Goal: Information Seeking & Learning: Learn about a topic

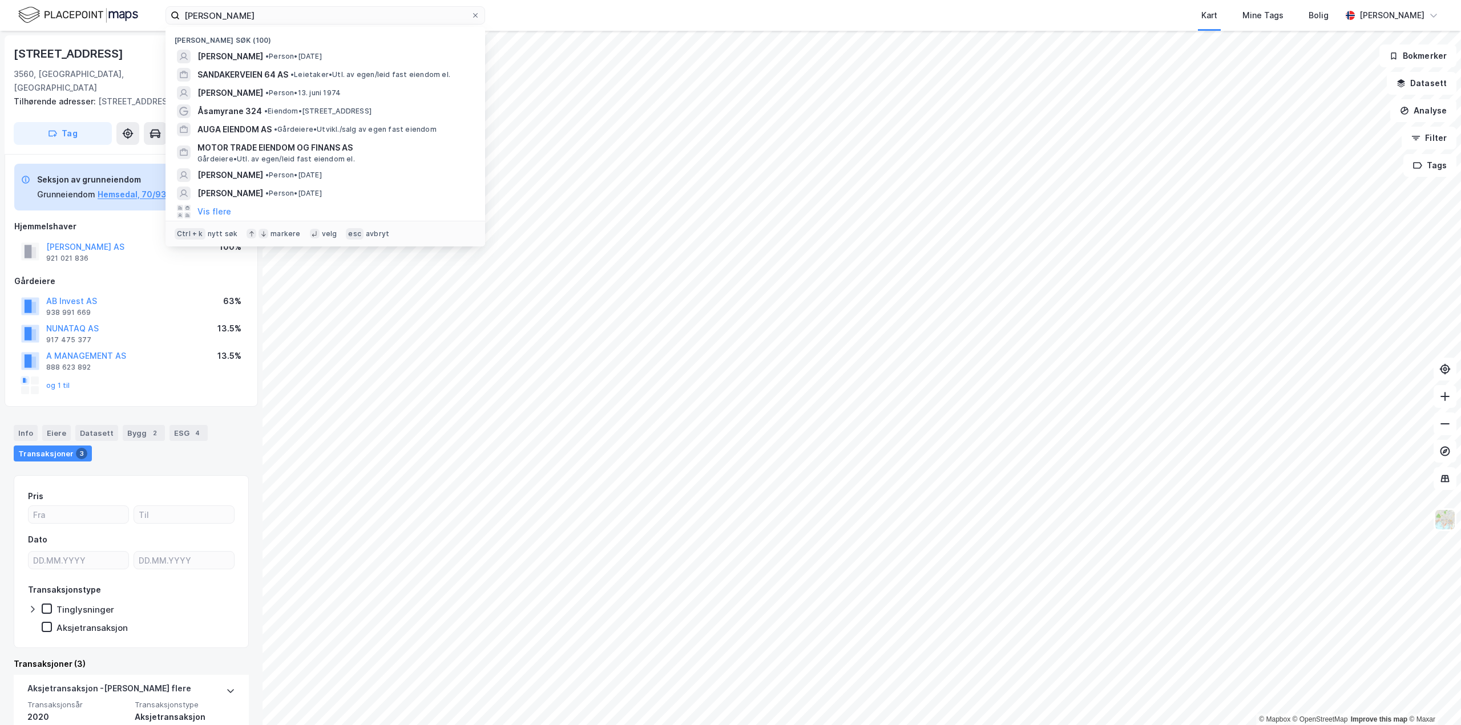
click at [0, 0] on html "[PERSON_NAME] søk (100) [PERSON_NAME] • Person • [DATE] SANDAKERVEIEN 64 AS • L…" at bounding box center [730, 362] width 1461 height 725
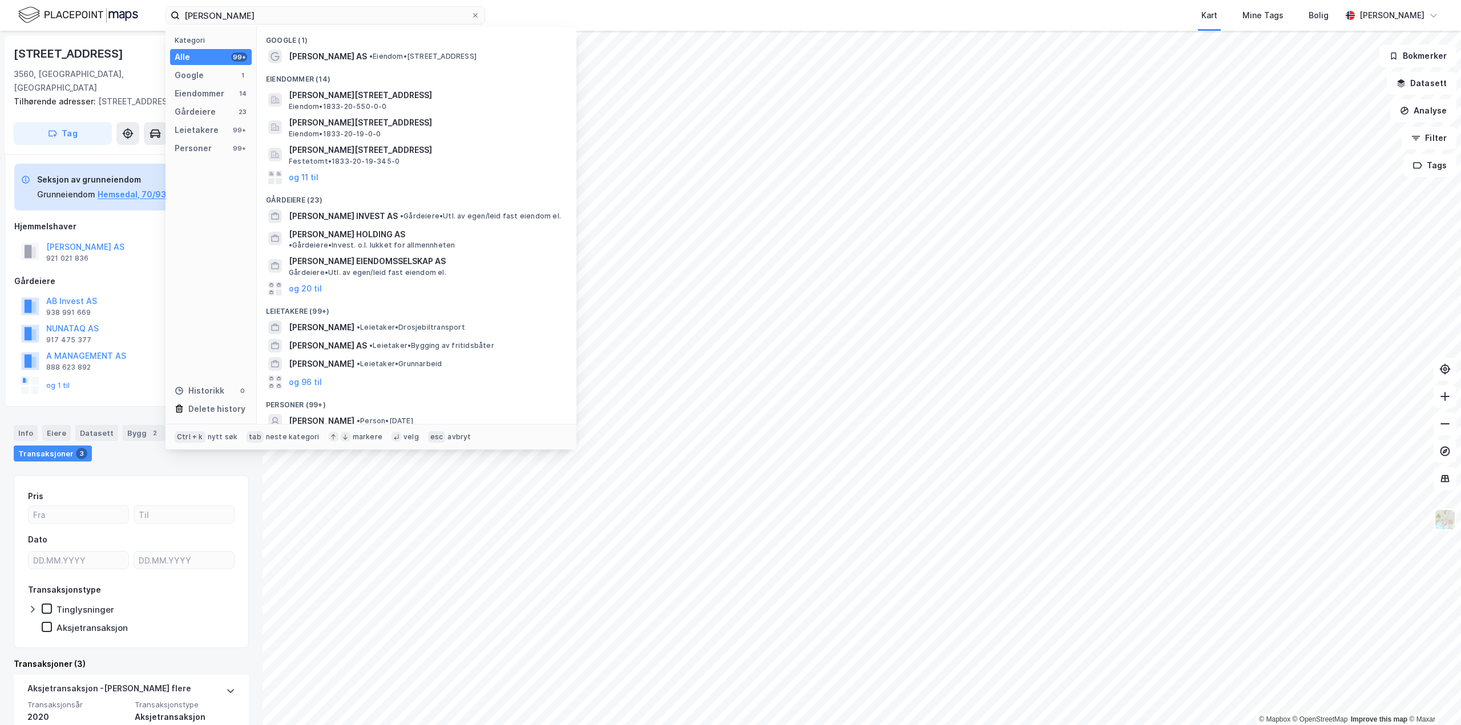
type input "[PERSON_NAME]"
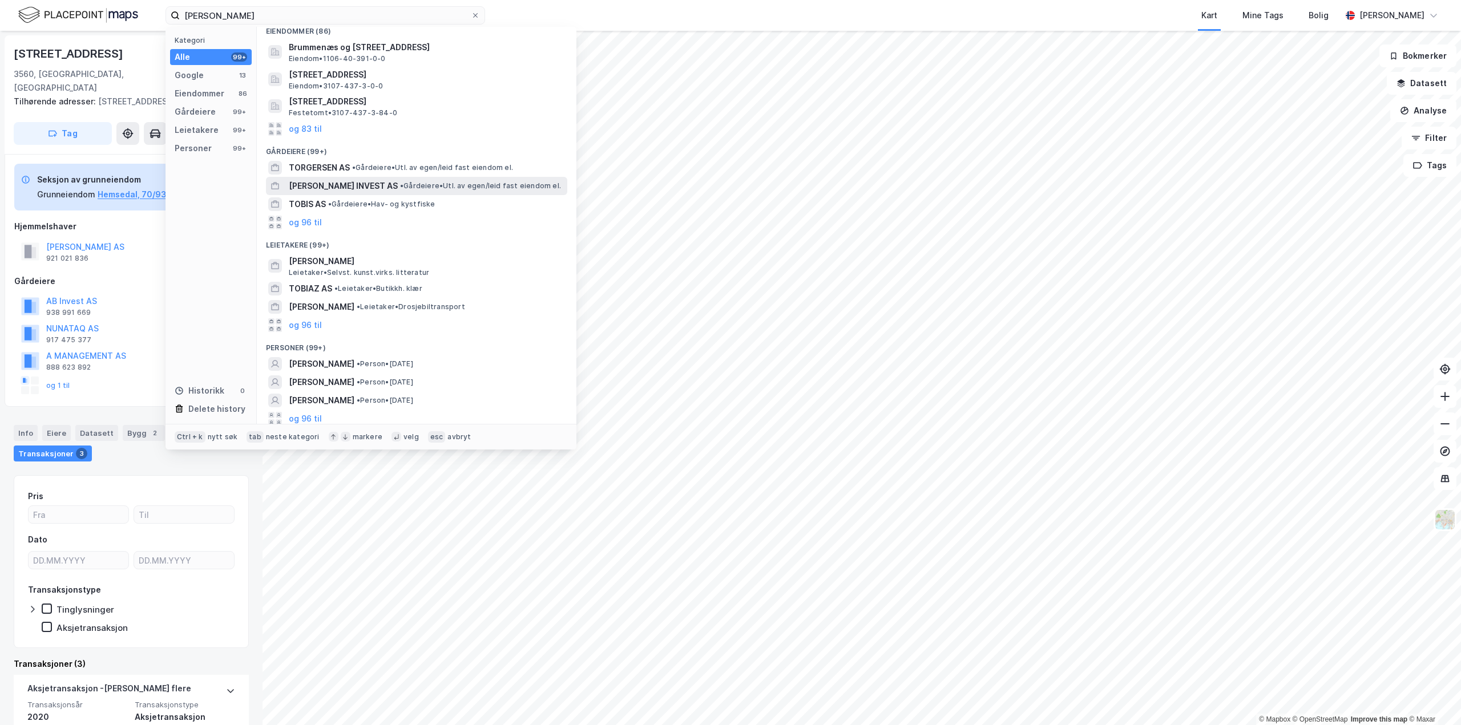
scroll to position [125, 0]
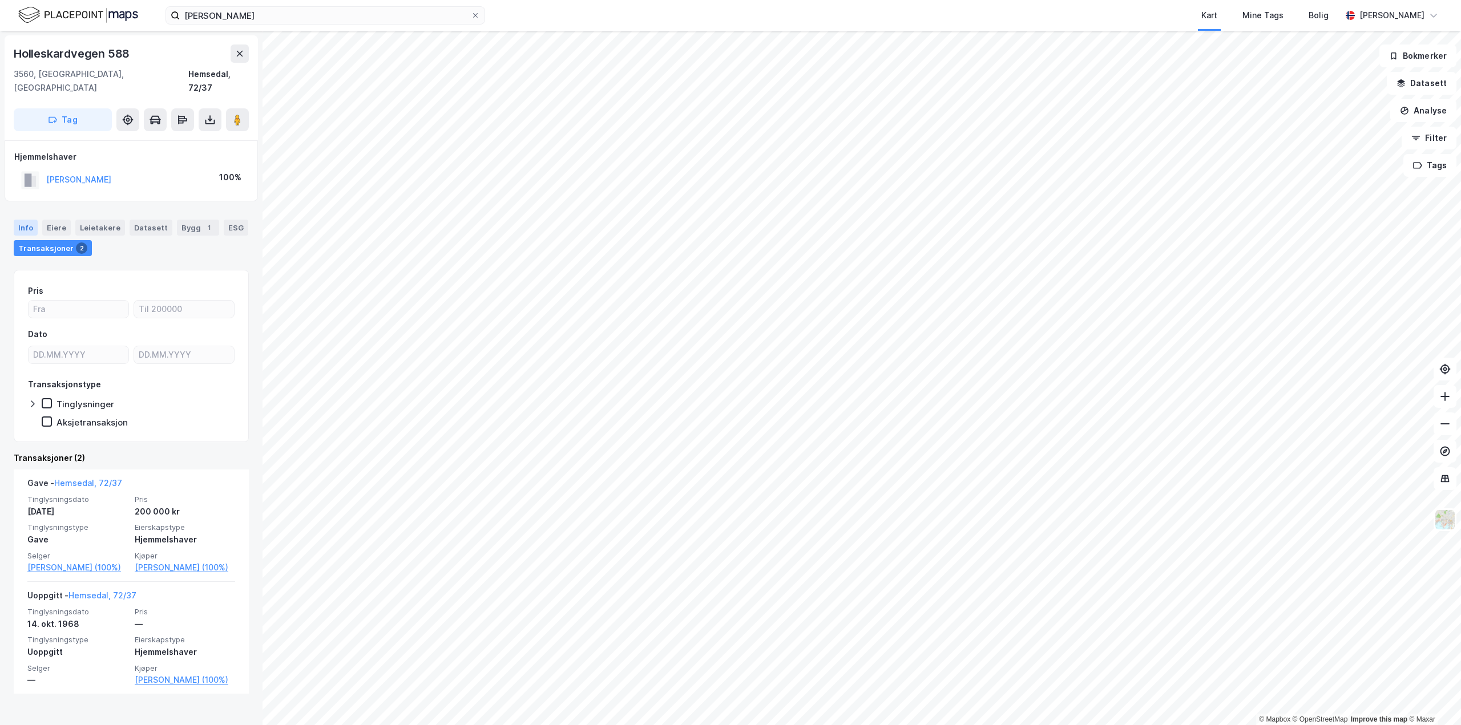
click at [23, 220] on div "Info" at bounding box center [26, 228] width 24 height 16
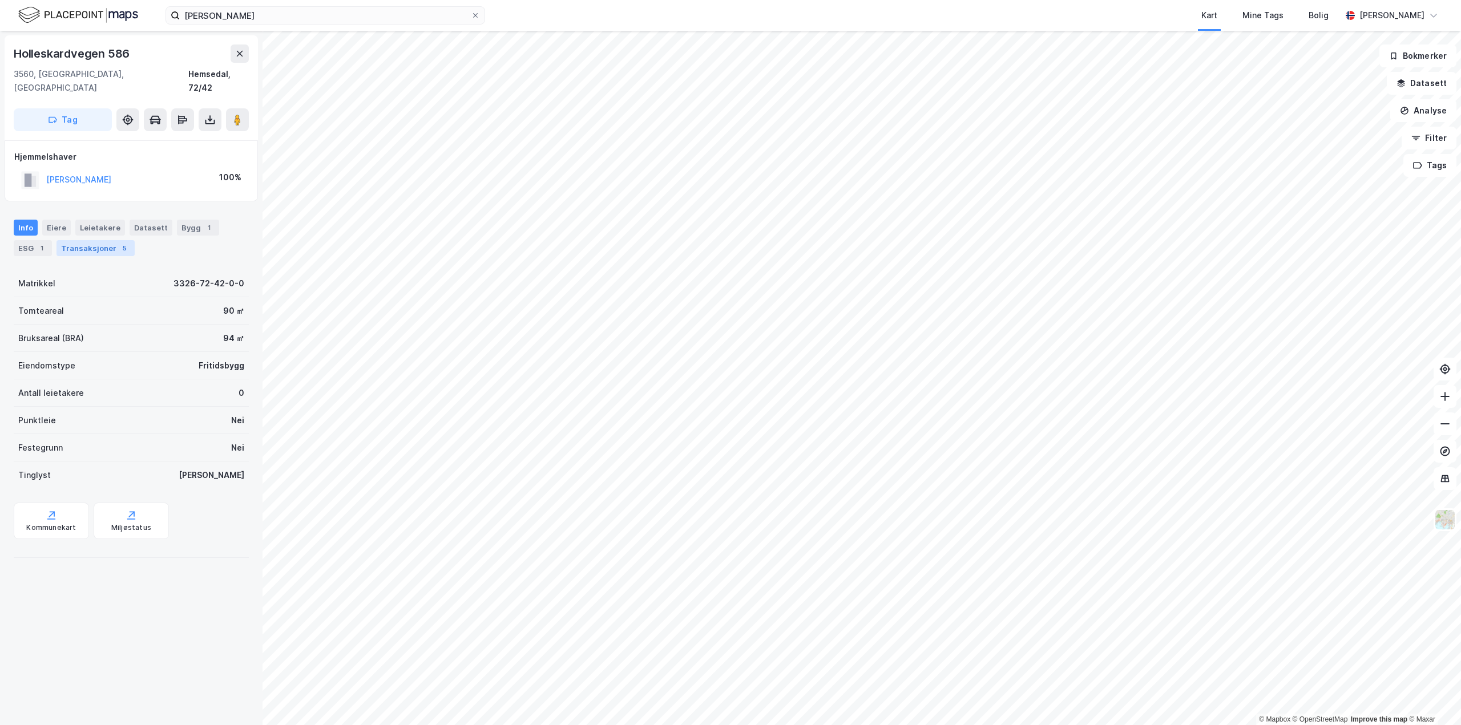
click at [75, 240] on div "Transaksjoner 5" at bounding box center [95, 248] width 78 height 16
